Goal: Task Accomplishment & Management: Manage account settings

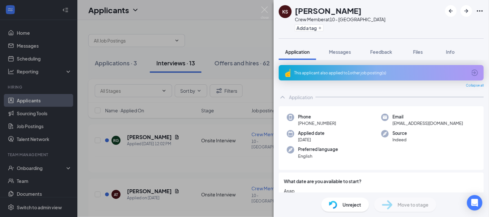
click at [202, 149] on div "KS [PERSON_NAME] Crew Member at 10 - [GEOGRAPHIC_DATA] Add a tag Application Me…" at bounding box center [244, 108] width 489 height 217
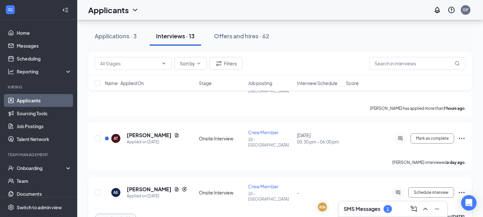
scroll to position [72, 0]
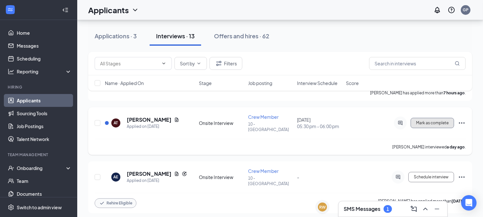
click at [437, 121] on span "Mark as complete" at bounding box center [432, 123] width 33 height 5
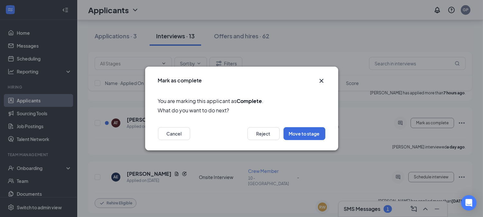
click at [319, 81] on icon "Cross" at bounding box center [322, 81] width 8 height 8
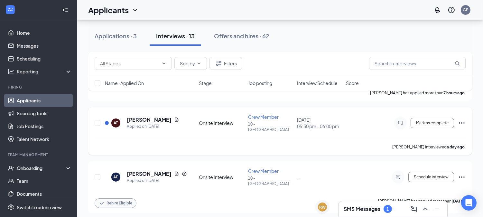
click at [459, 119] on icon "Ellipses" at bounding box center [462, 123] width 8 height 8
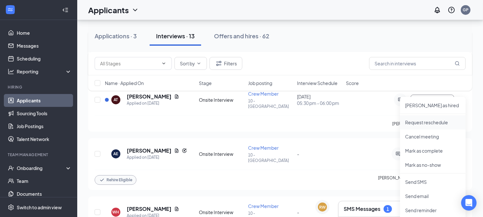
scroll to position [107, 0]
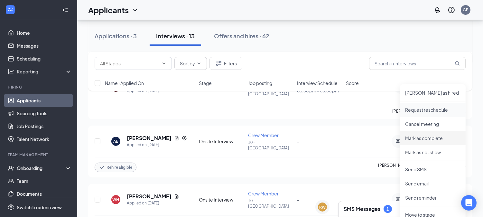
click at [458, 142] on li "Mark as complete" at bounding box center [433, 138] width 66 height 14
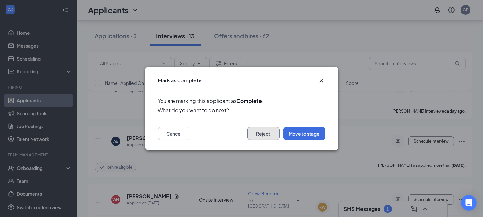
click at [261, 134] on button "Reject" at bounding box center [264, 133] width 32 height 13
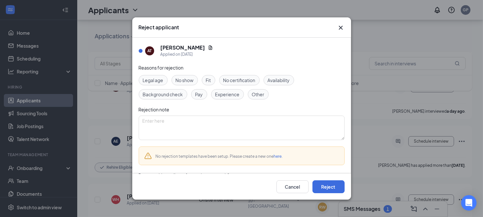
click at [263, 97] on span "Other" at bounding box center [258, 94] width 13 height 7
click at [244, 130] on textarea at bounding box center [242, 128] width 206 height 24
type textarea "a"
type textarea "asked for 16 per hour"
click at [338, 194] on div "Cancel Reject" at bounding box center [241, 187] width 219 height 26
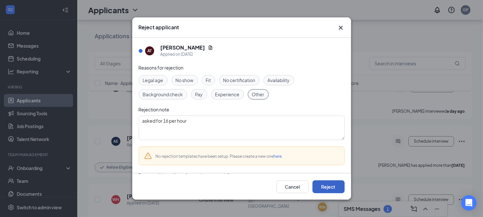
click at [330, 185] on button "Reject" at bounding box center [329, 186] width 32 height 13
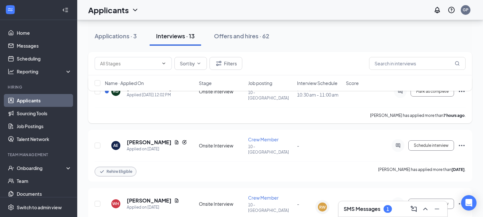
scroll to position [0, 0]
